Goal: Information Seeking & Learning: Learn about a topic

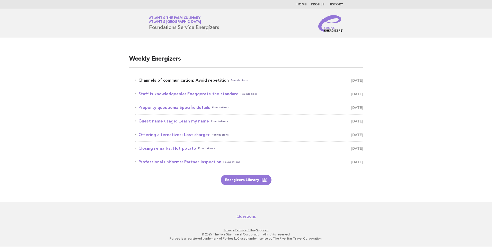
click at [191, 80] on link "Channels of communication: Avoid repetition Foundations September 25" at bounding box center [248, 80] width 227 height 7
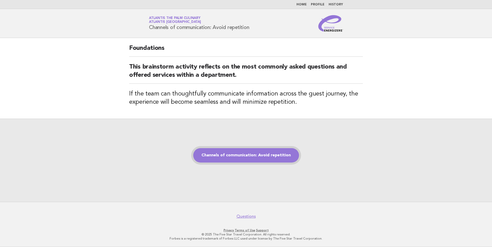
click at [228, 154] on link "Channels of communication: Avoid repetition" at bounding box center [246, 155] width 106 height 14
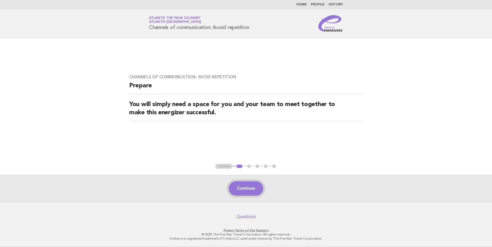
click at [255, 191] on button "Continue" at bounding box center [246, 189] width 34 height 14
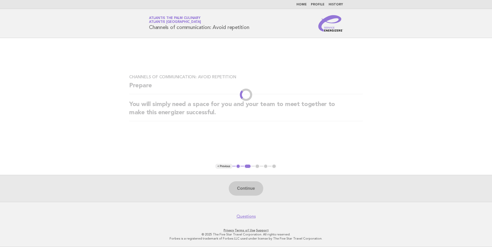
click at [343, 149] on main "Channels of communication: Avoid repetition Prepare You will simply need a spac…" at bounding box center [246, 120] width 492 height 164
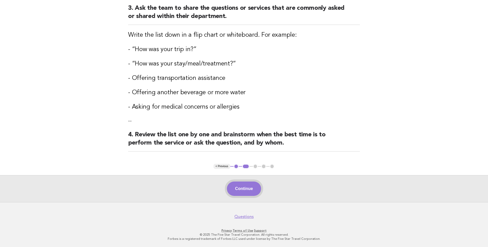
click at [253, 187] on button "Continue" at bounding box center [244, 189] width 34 height 14
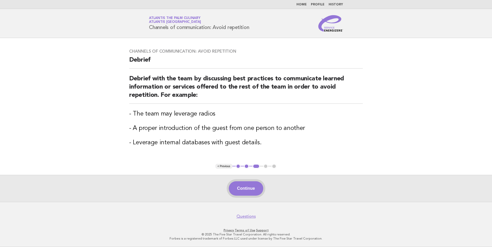
click at [250, 190] on button "Continue" at bounding box center [246, 189] width 34 height 14
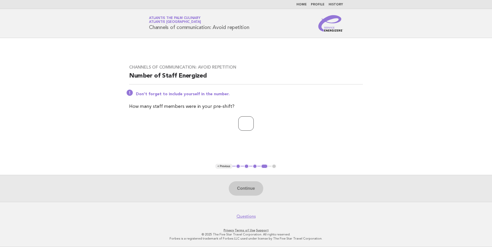
click at [243, 120] on input "number" at bounding box center [245, 124] width 15 height 14
type input "**"
click at [253, 191] on button "Continue" at bounding box center [246, 189] width 34 height 14
